Goal: Navigation & Orientation: Find specific page/section

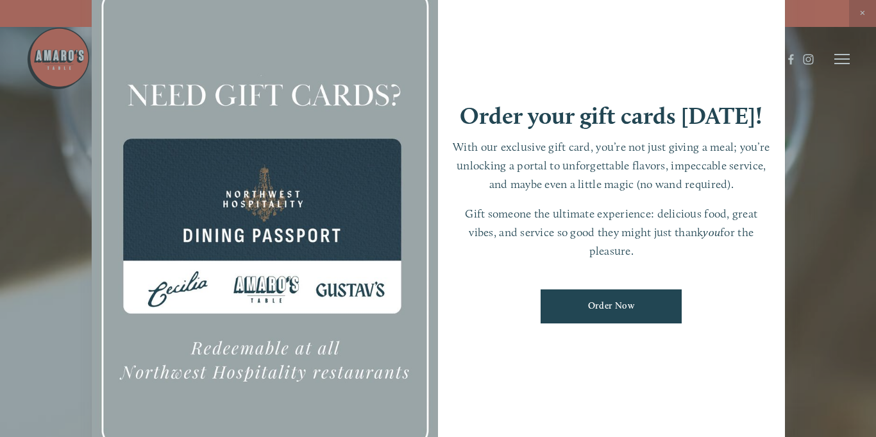
click at [752, 22] on div "Order your gift cards [DATE]! With our exclusive gift card, you’re not just giv…" at bounding box center [611, 218] width 347 height 485
click at [829, 190] on div at bounding box center [438, 218] width 876 height 437
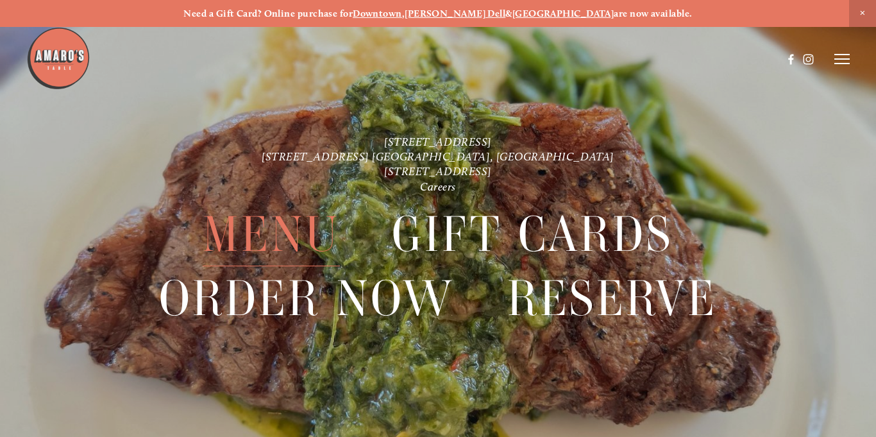
click at [253, 227] on span "Menu" at bounding box center [271, 234] width 137 height 63
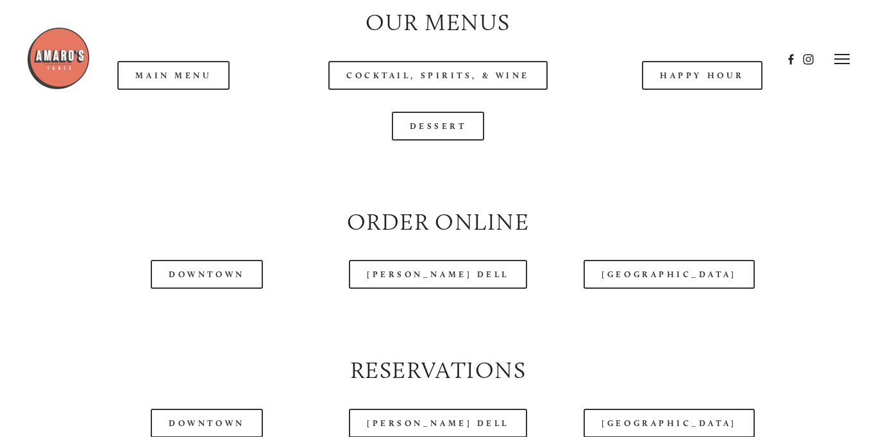
scroll to position [1291, 0]
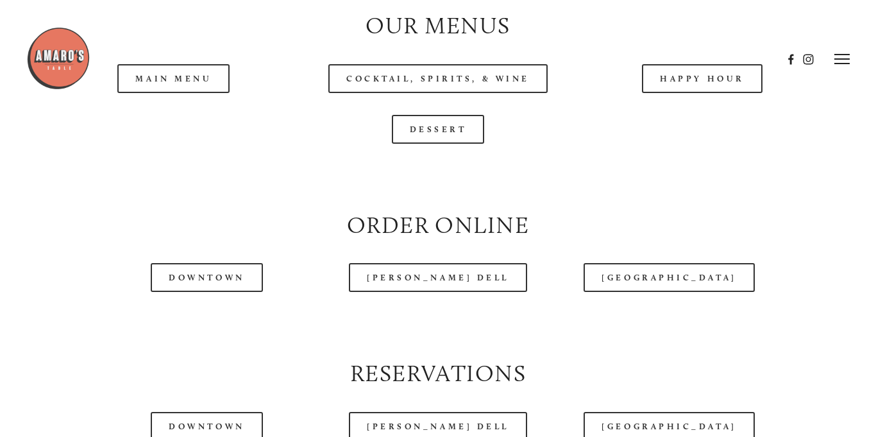
click at [188, 83] on div at bounding box center [404, 59] width 756 height 66
click at [205, 80] on div at bounding box center [404, 59] width 756 height 66
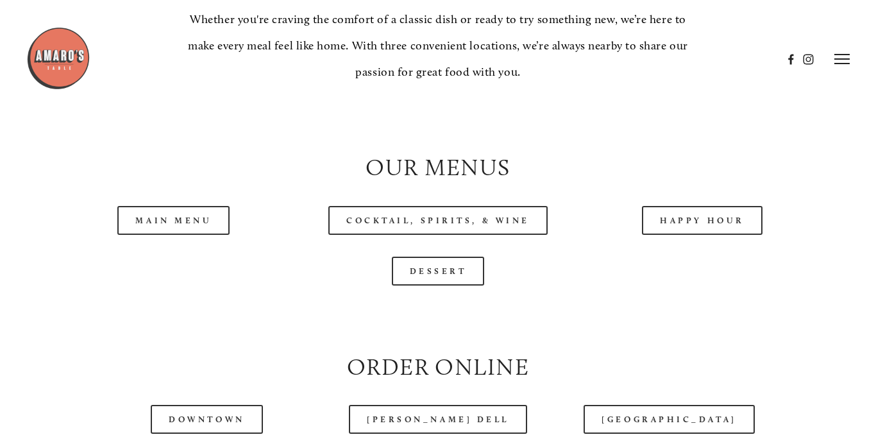
scroll to position [1113, 0]
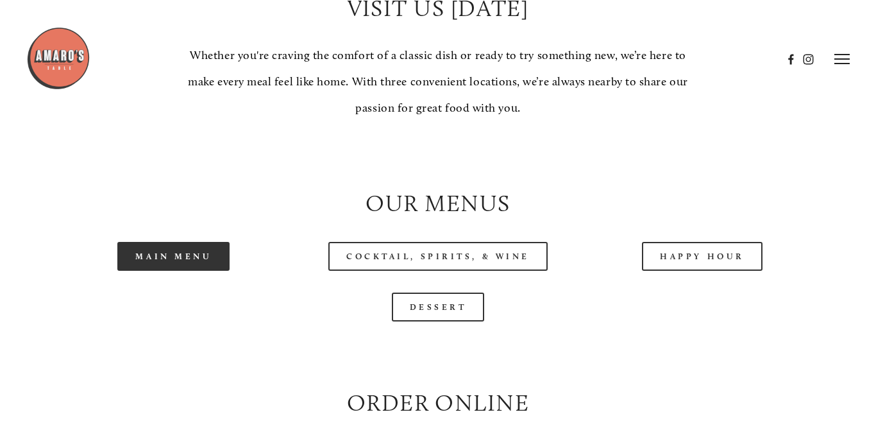
click at [170, 253] on link "Main Menu" at bounding box center [173, 256] width 112 height 29
